Goal: Find specific page/section: Find specific page/section

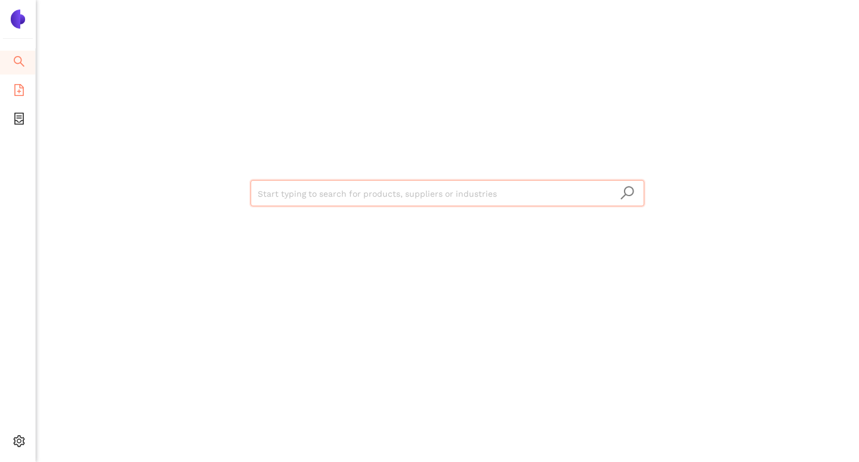
click at [27, 91] on li "eSourcing Templates" at bounding box center [17, 91] width 35 height 24
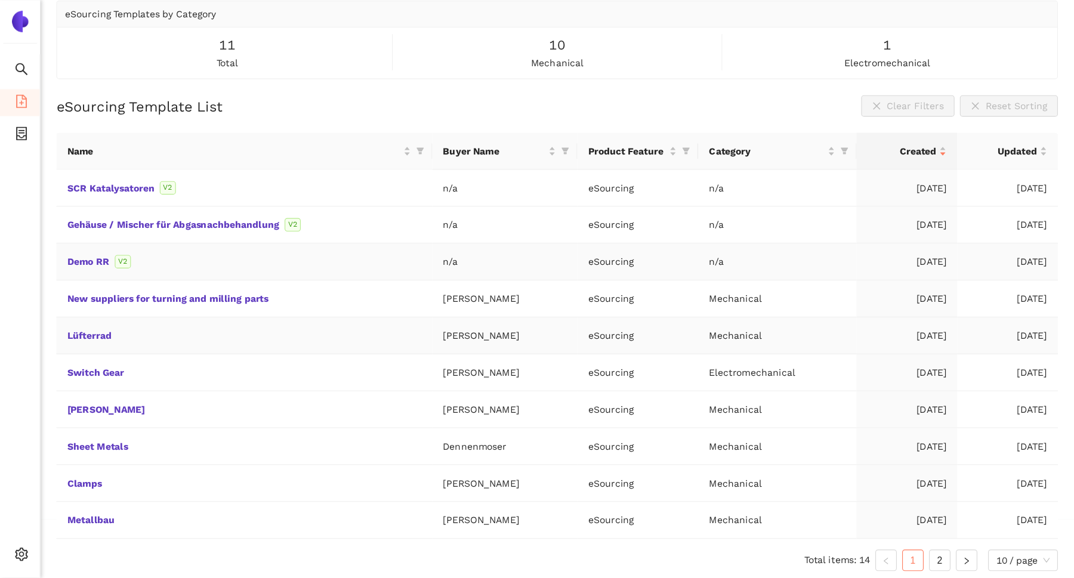
scroll to position [14, 0]
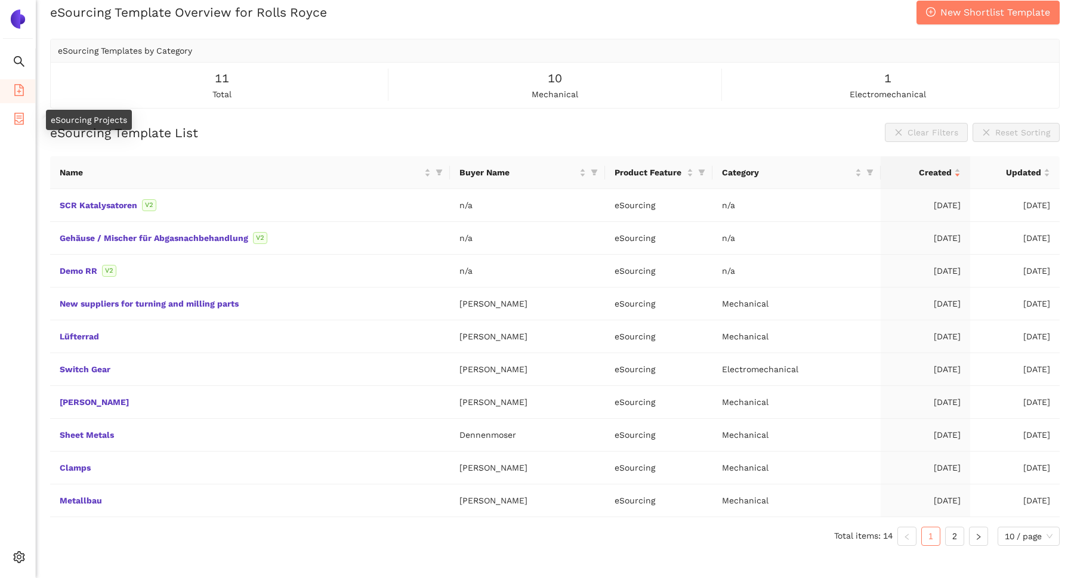
click at [18, 118] on icon "container" at bounding box center [19, 119] width 12 height 12
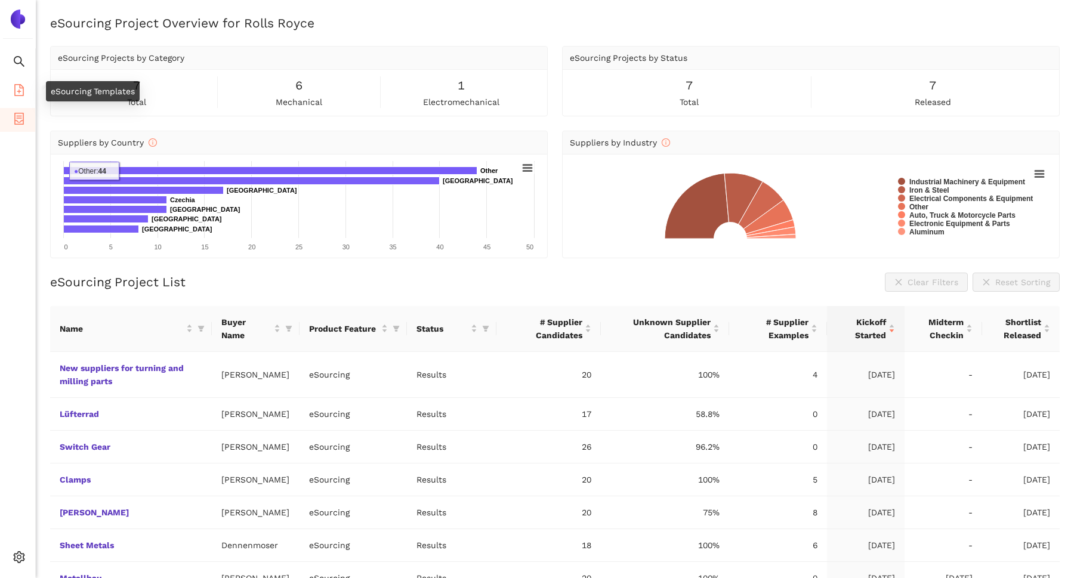
click at [18, 89] on icon "file-add" at bounding box center [19, 90] width 10 height 12
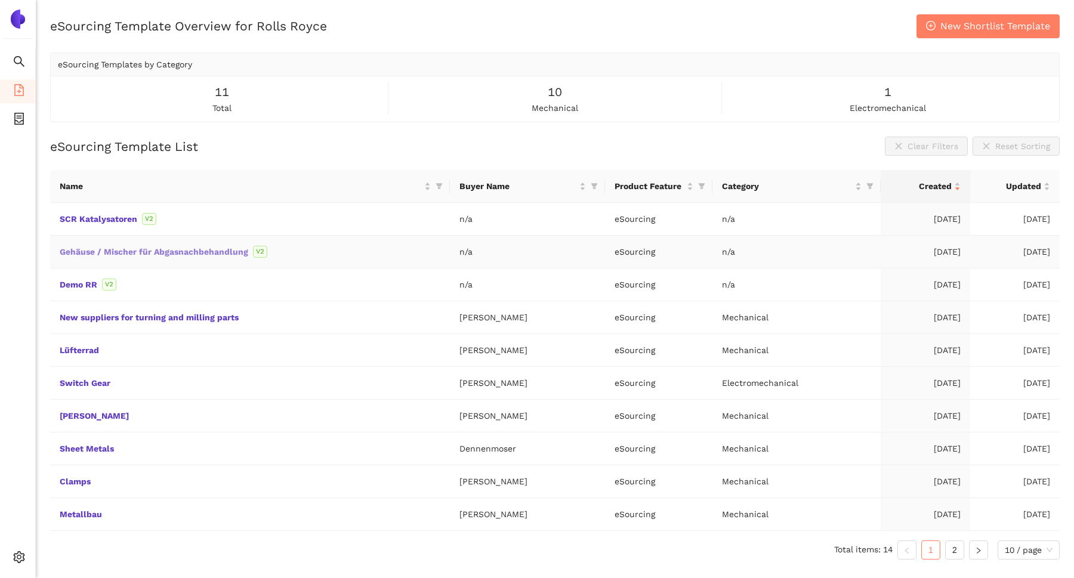
scroll to position [14, 0]
